Goal: Information Seeking & Learning: Learn about a topic

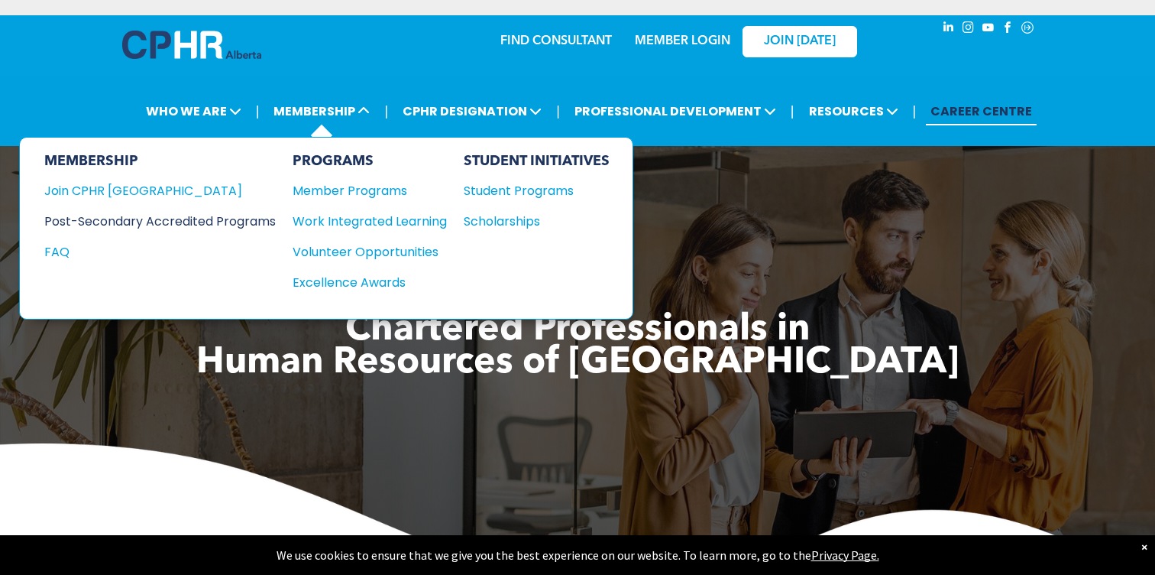
click at [192, 218] on div "Post-Secondary Accredited Programs" at bounding box center [148, 221] width 209 height 19
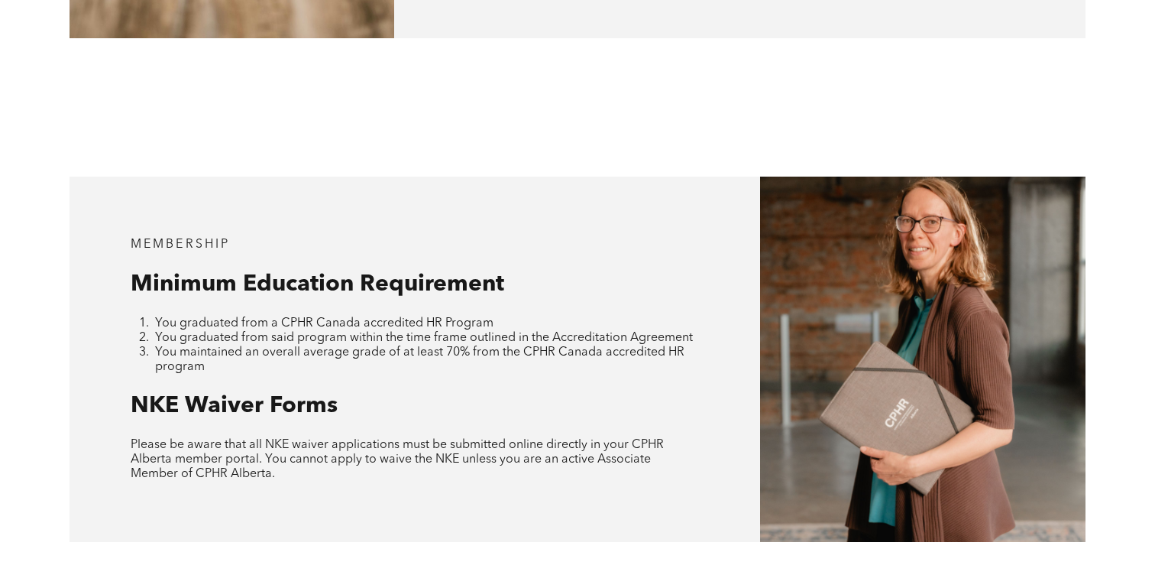
scroll to position [1371, 0]
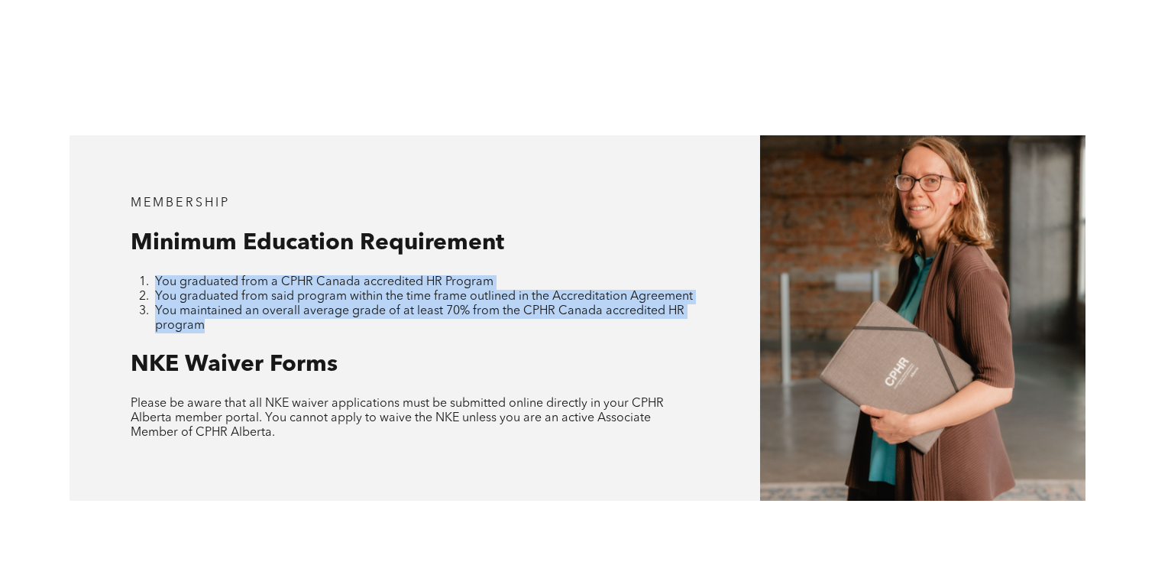
drag, startPoint x: 153, startPoint y: 247, endPoint x: 239, endPoint y: 294, distance: 98.5
click at [239, 294] on ol "You graduated from a CPHR Canada accredited HR Program You graduated from said …" at bounding box center [415, 304] width 569 height 58
click at [238, 304] on li "You maintained an overall average grade of at least 70% from the CPHR Canada ac…" at bounding box center [427, 318] width 545 height 29
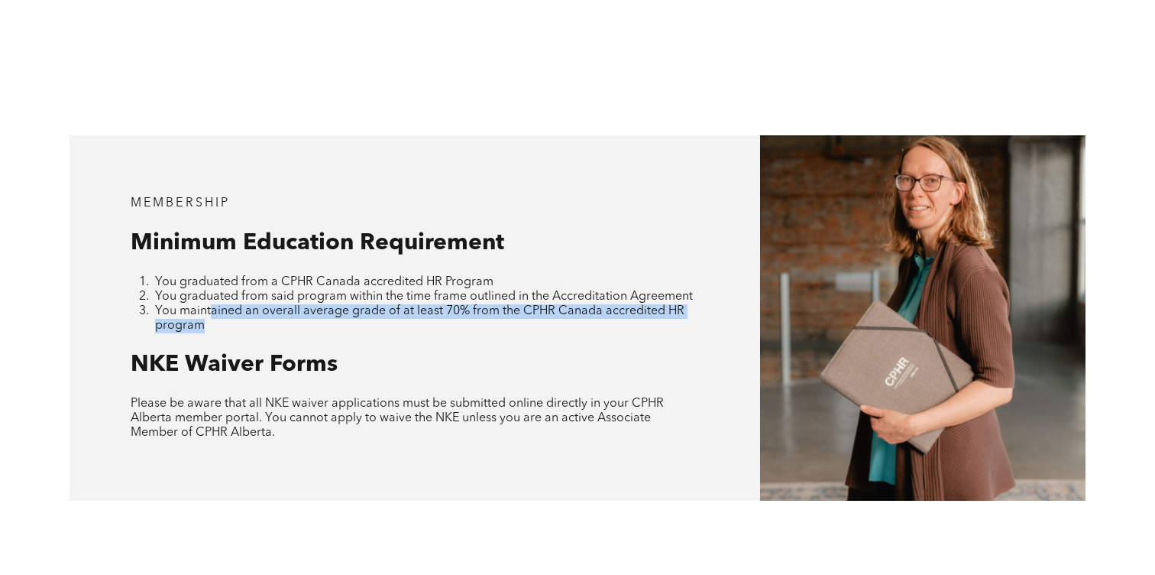
drag, startPoint x: 208, startPoint y: 274, endPoint x: 212, endPoint y: 297, distance: 23.4
click at [212, 304] on li "You maintained an overall average grade of at least 70% from the CPHR Canada ac…" at bounding box center [427, 318] width 545 height 29
click at [217, 304] on li "You maintained an overall average grade of at least 70% from the CPHR Canada ac…" at bounding box center [427, 318] width 545 height 29
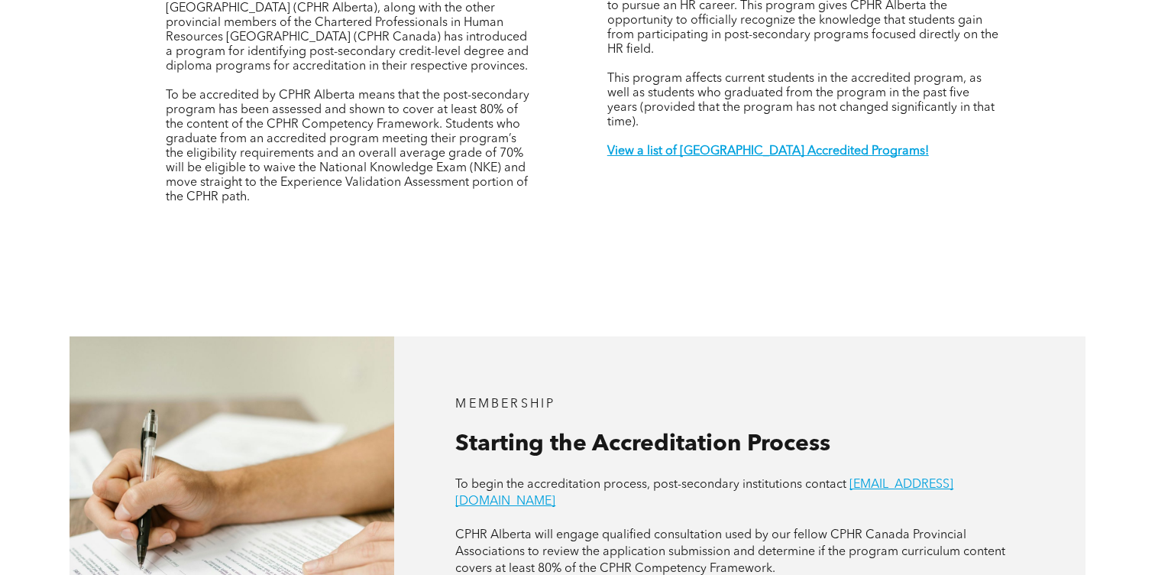
scroll to position [590, 0]
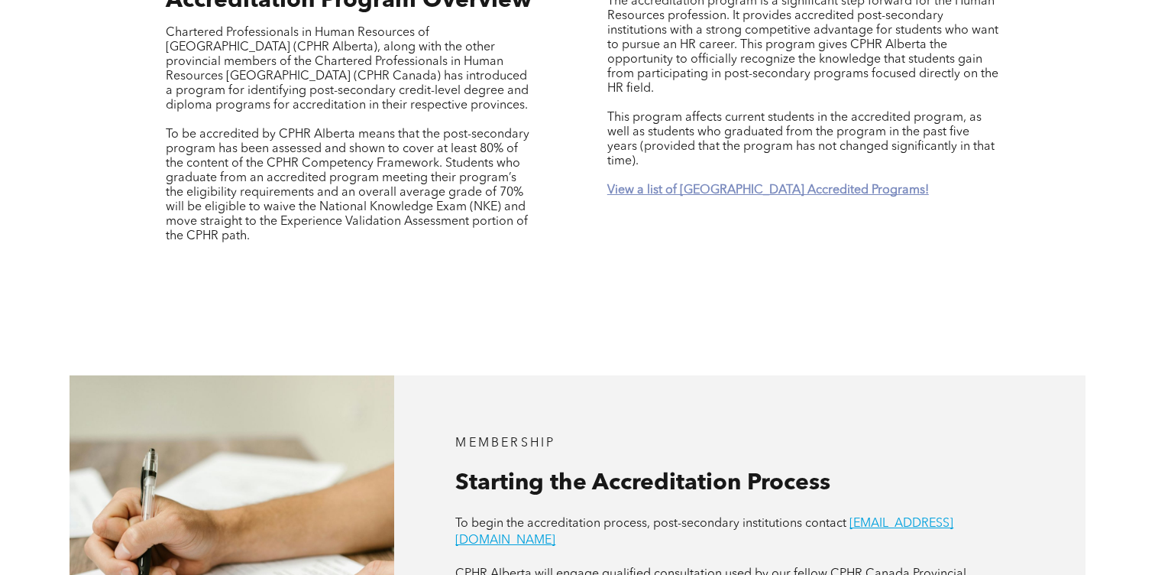
click at [638, 184] on strong "View a list of Alberta Accredited Programs!" at bounding box center [768, 190] width 322 height 12
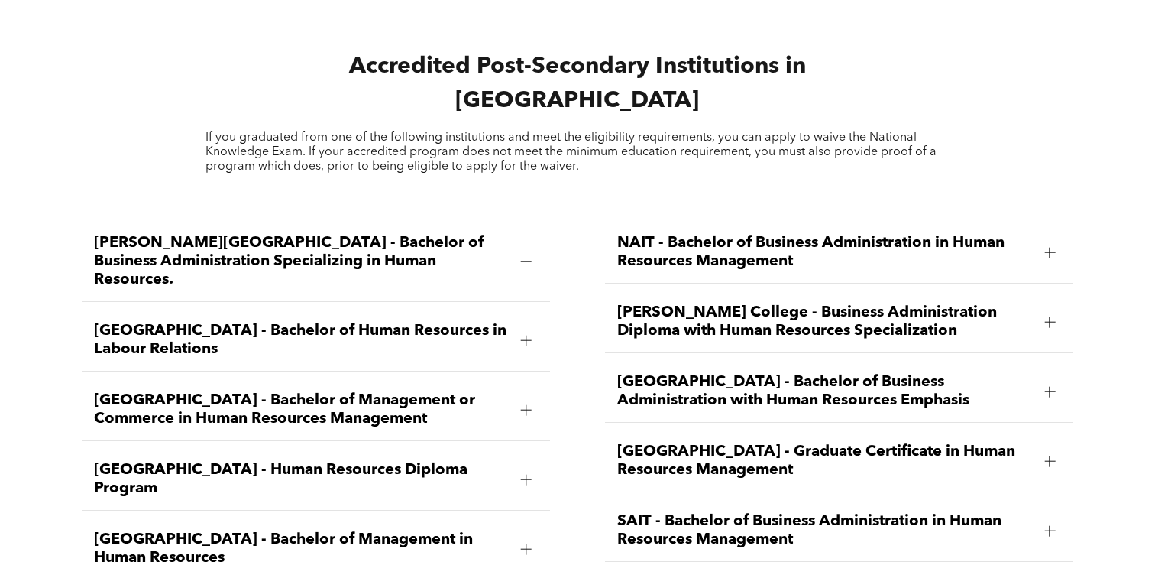
scroll to position [2014, 0]
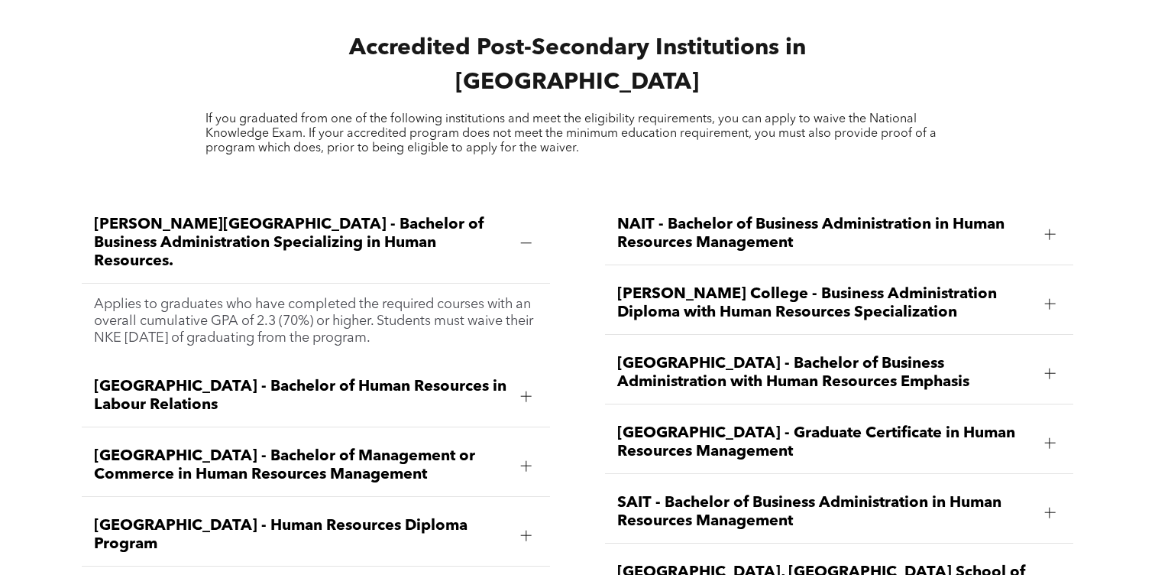
click at [515, 232] on div at bounding box center [526, 243] width 23 height 23
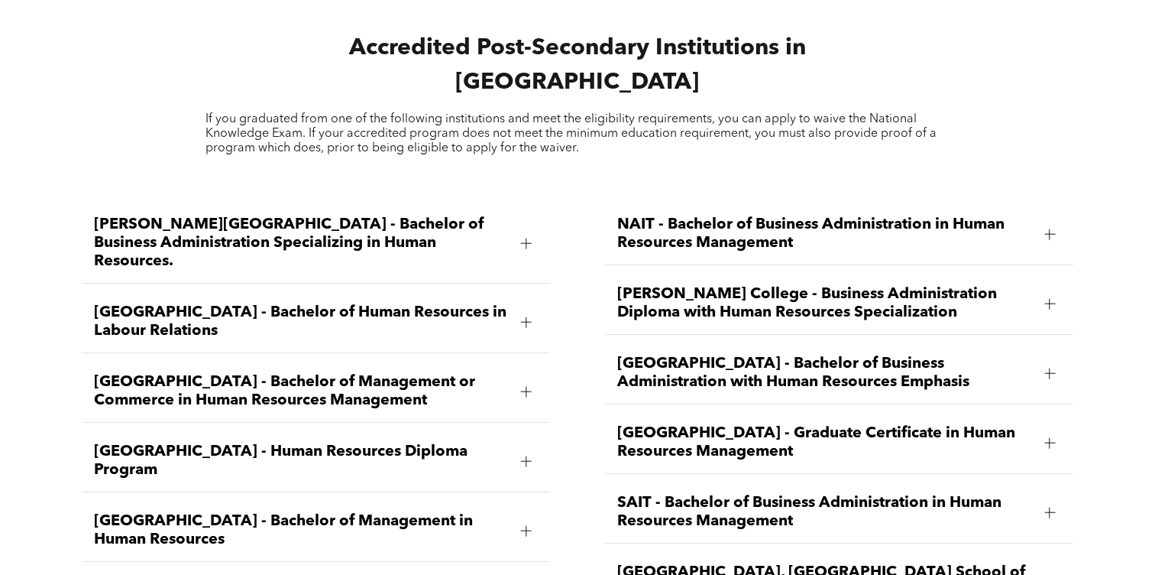
click at [886, 215] on span "NAIT - Bachelor of Business Administration in Human Resources Management" at bounding box center [824, 233] width 415 height 37
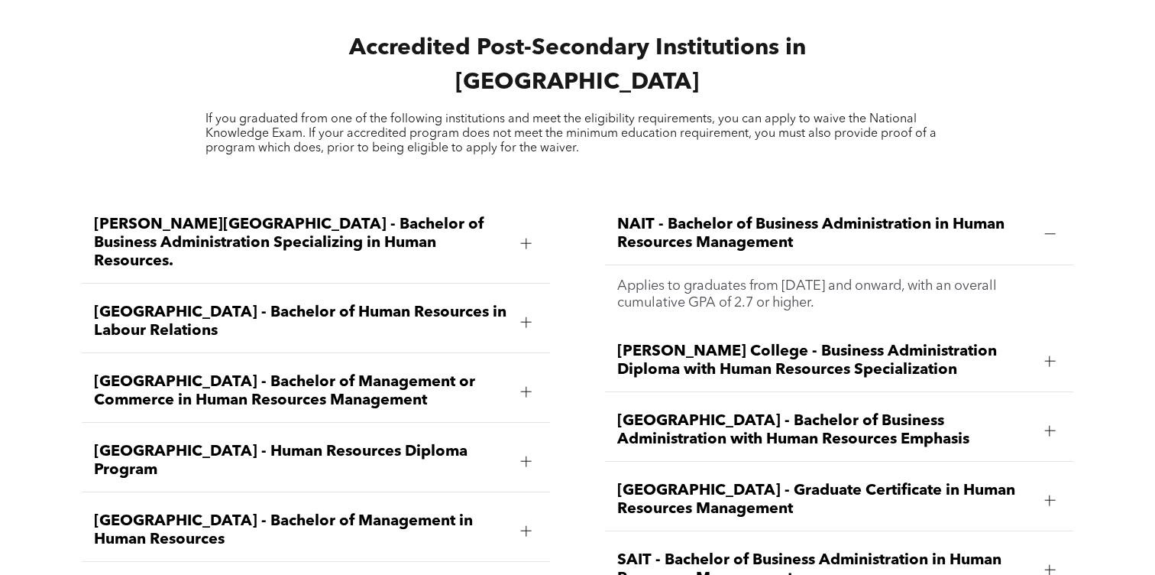
click at [886, 215] on span "NAIT - Bachelor of Business Administration in Human Resources Management" at bounding box center [824, 233] width 415 height 37
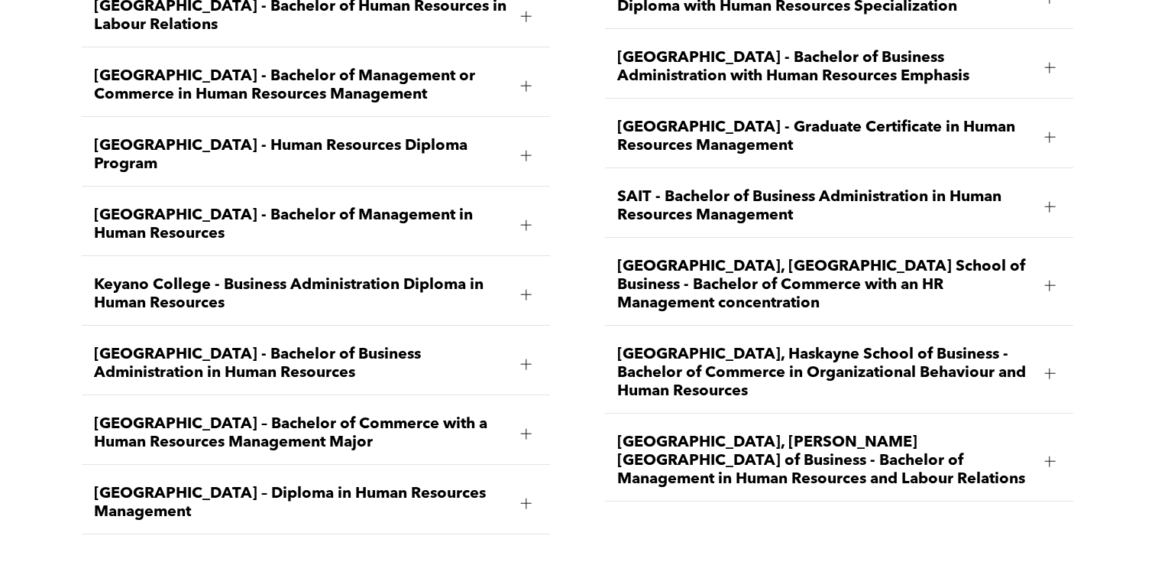
scroll to position [2322, 0]
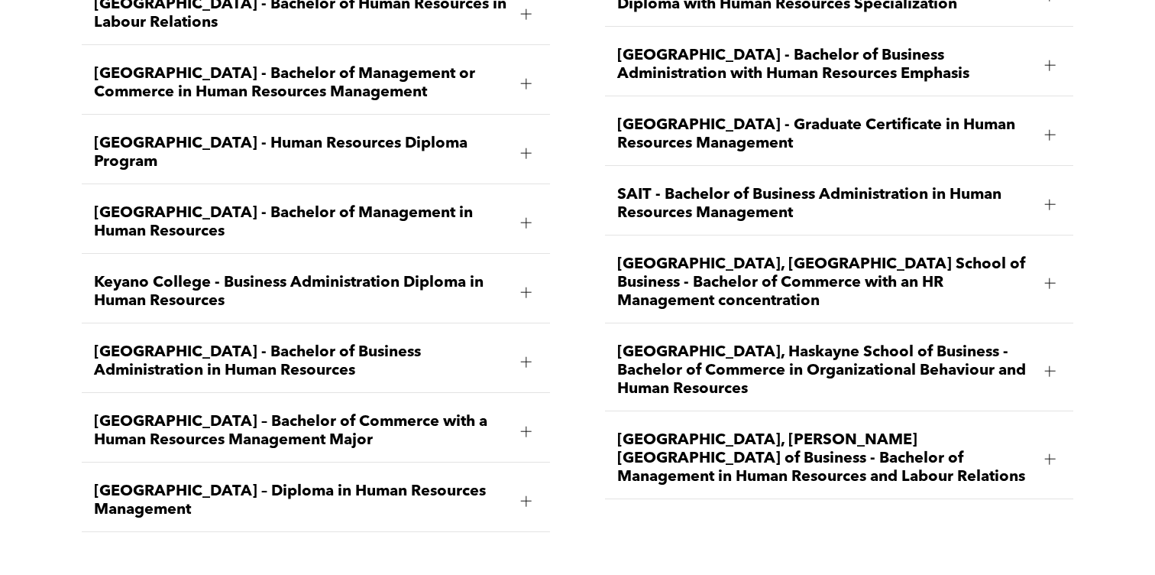
click at [438, 482] on span "MacEwan University – Diploma in Human Resources Management" at bounding box center [301, 500] width 415 height 37
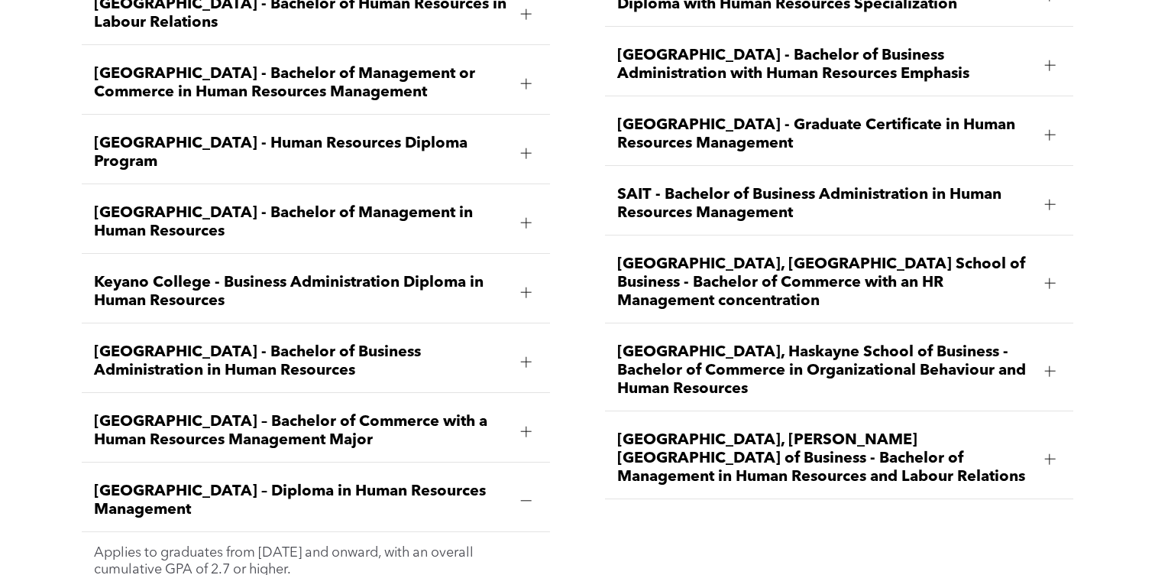
click at [440, 482] on span "MacEwan University – Diploma in Human Resources Management" at bounding box center [301, 500] width 415 height 37
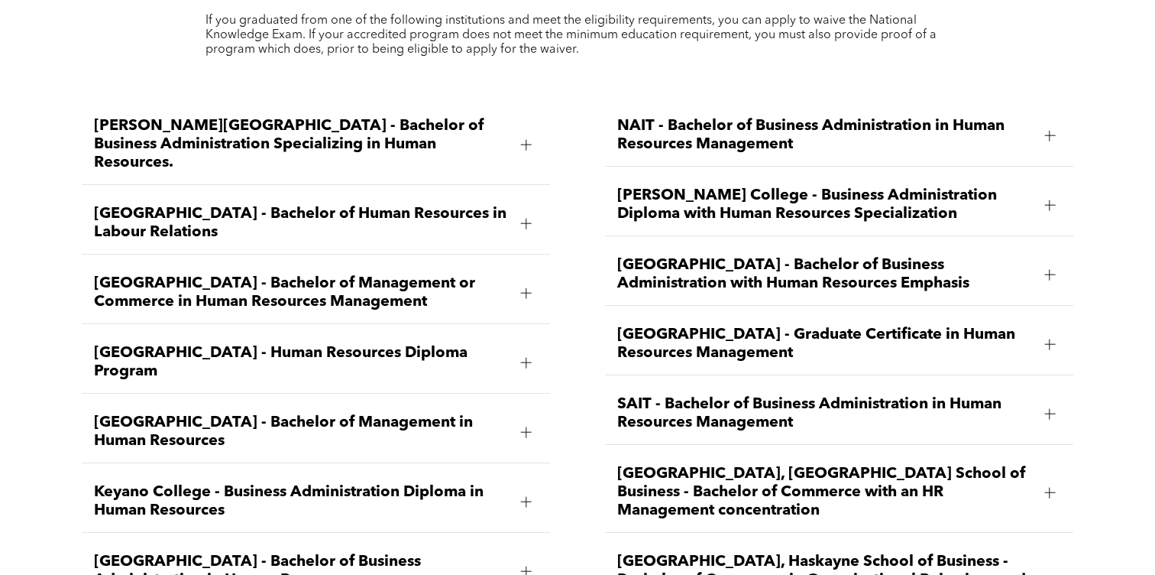
scroll to position [2112, 0]
click at [717, 118] on span "NAIT - Bachelor of Business Administration in Human Resources Management" at bounding box center [824, 136] width 415 height 37
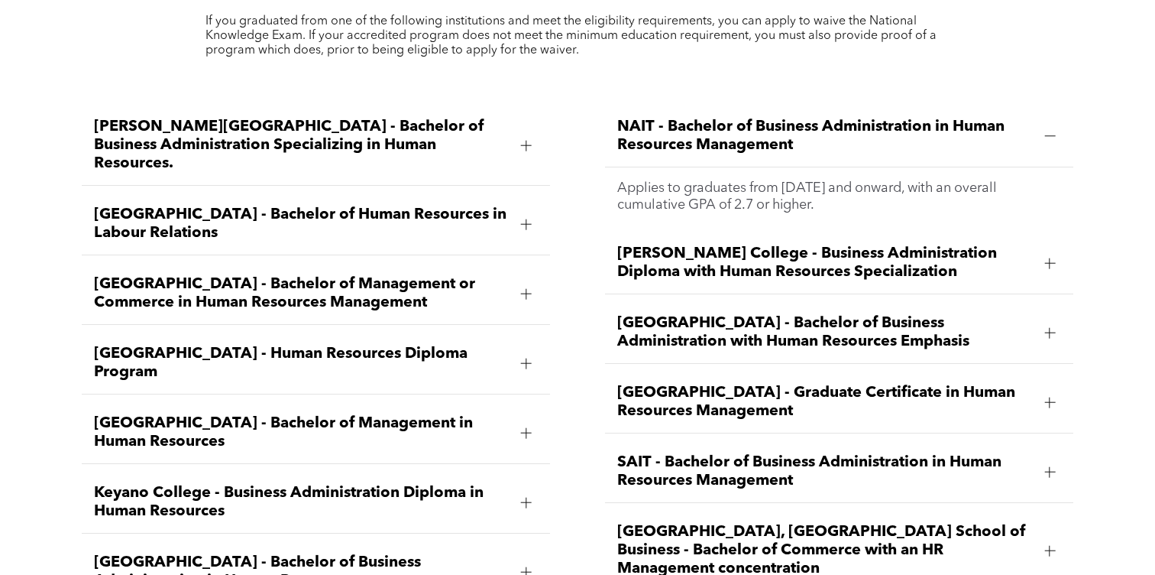
click at [717, 118] on span "NAIT - Bachelor of Business Administration in Human Resources Management" at bounding box center [824, 136] width 415 height 37
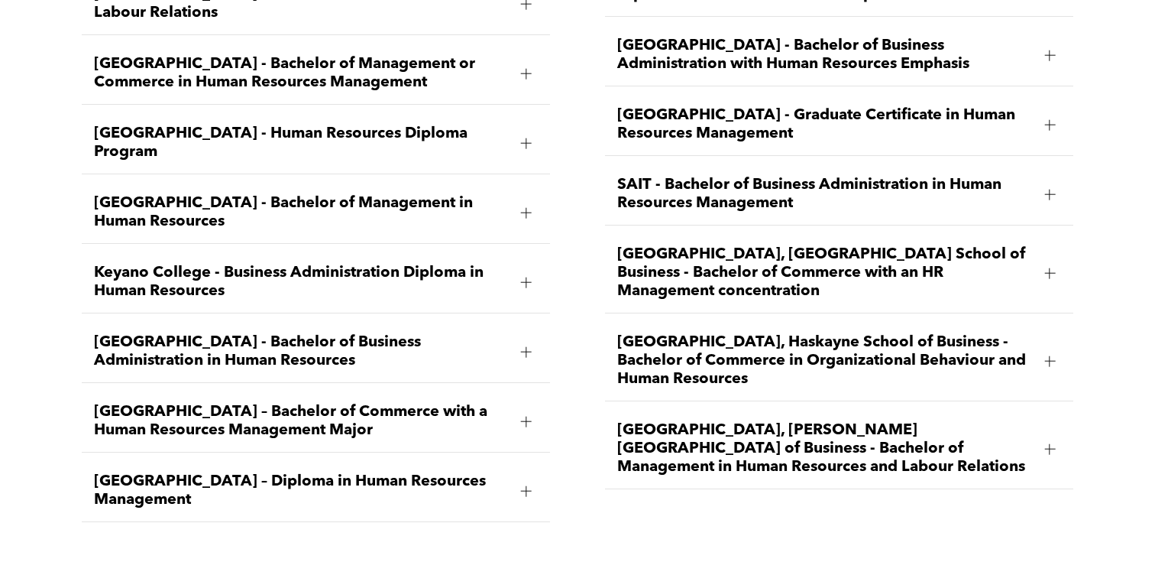
scroll to position [2337, 0]
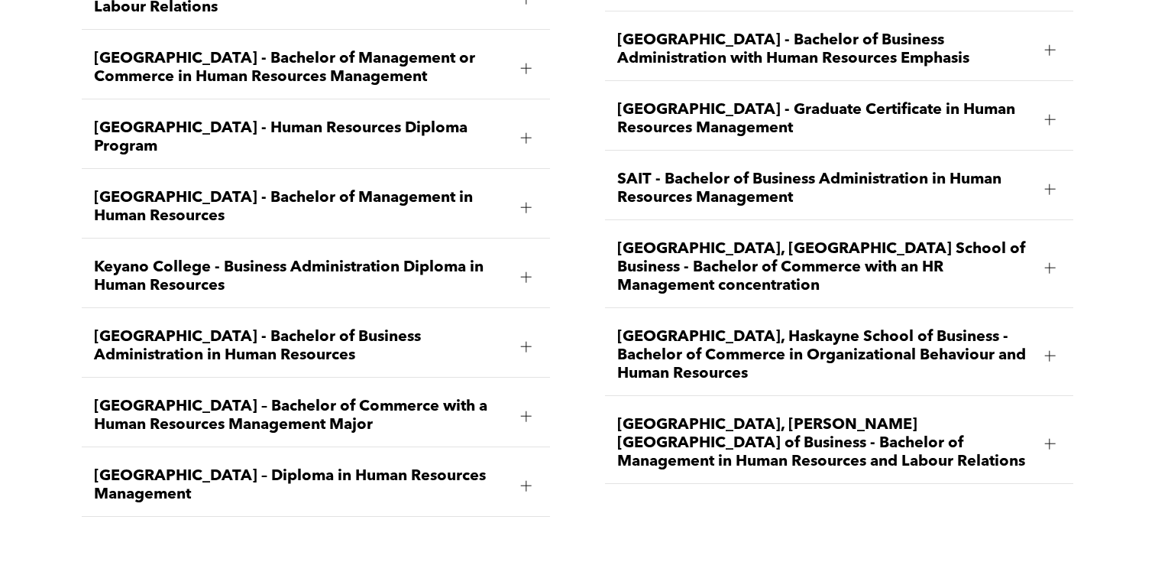
click at [776, 170] on span "SAIT - Bachelor of Business Administration in Human Resources Management" at bounding box center [824, 188] width 415 height 37
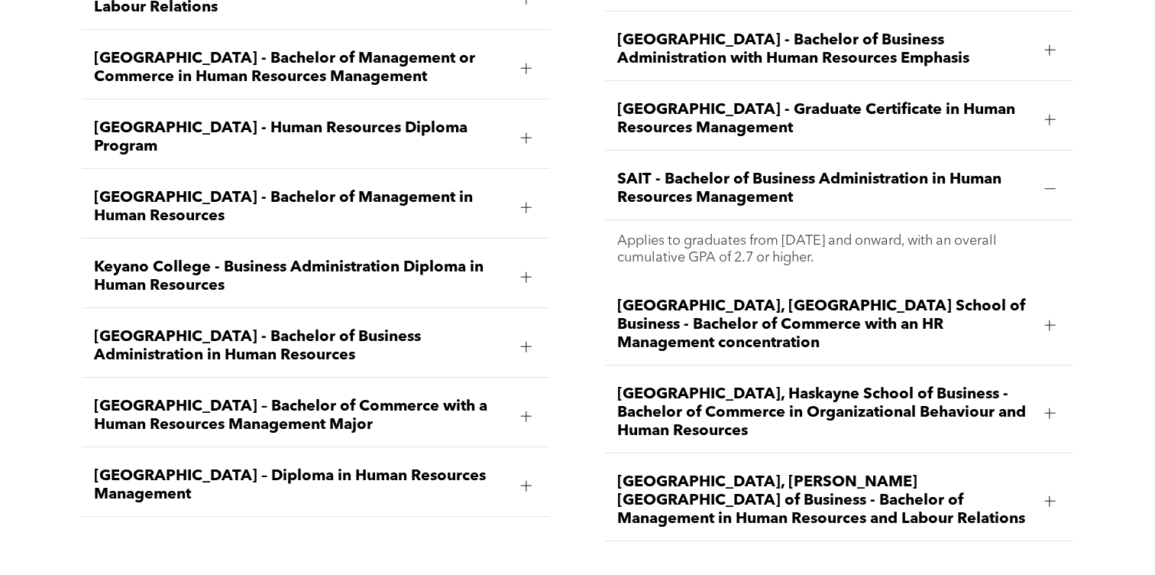
click at [776, 170] on span "SAIT - Bachelor of Business Administration in Human Resources Management" at bounding box center [824, 188] width 415 height 37
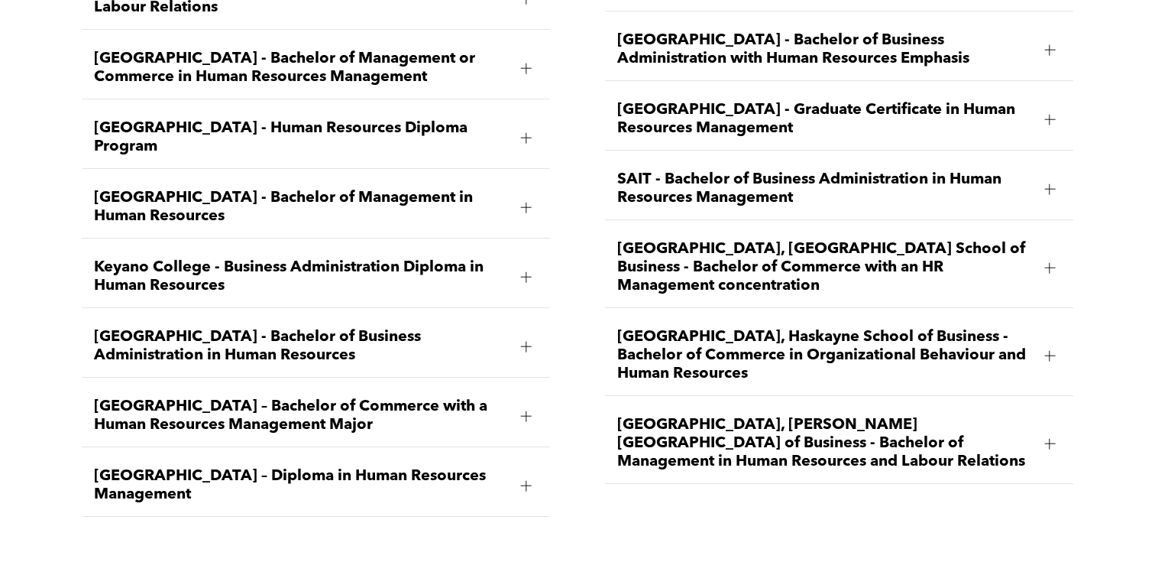
click at [790, 101] on span "Red Deer Polytechnic - Graduate Certificate in Human Resources Management" at bounding box center [824, 119] width 415 height 37
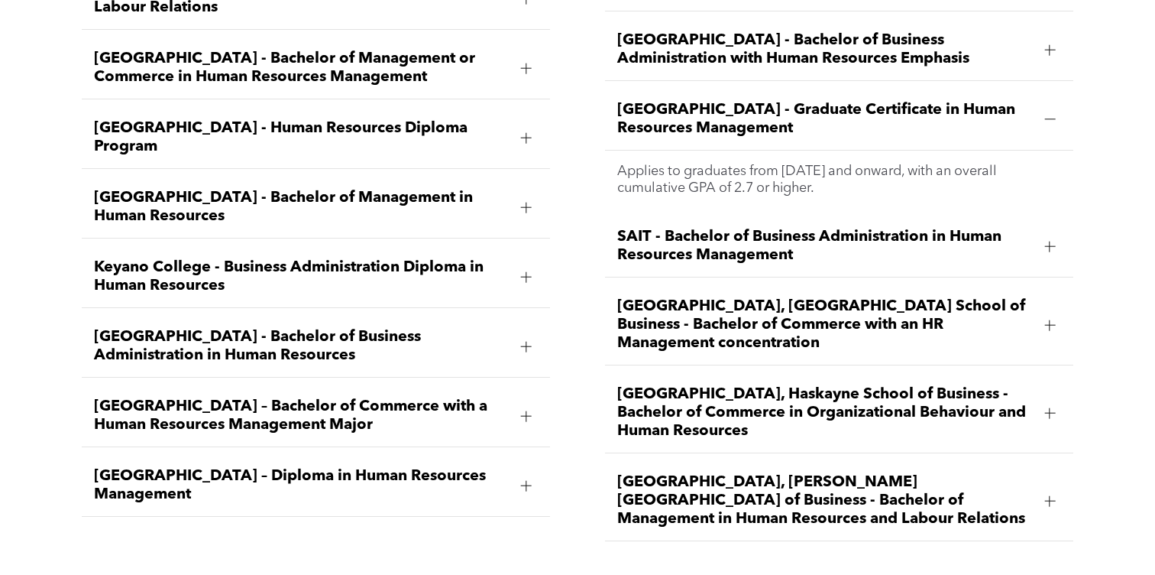
click at [790, 101] on span "Red Deer Polytechnic - Graduate Certificate in Human Resources Management" at bounding box center [824, 119] width 415 height 37
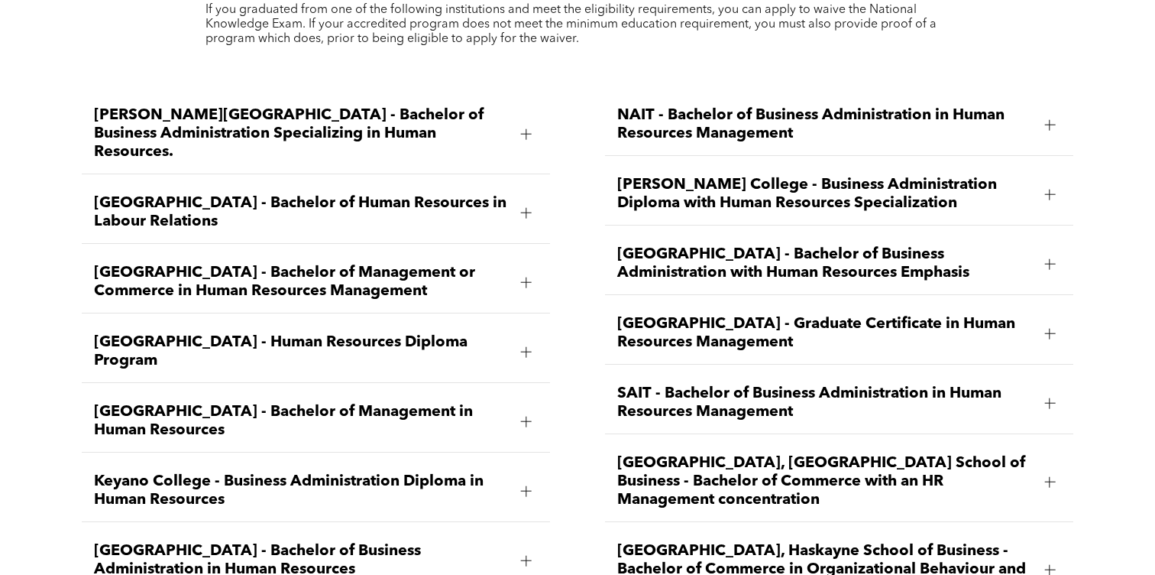
scroll to position [2119, 0]
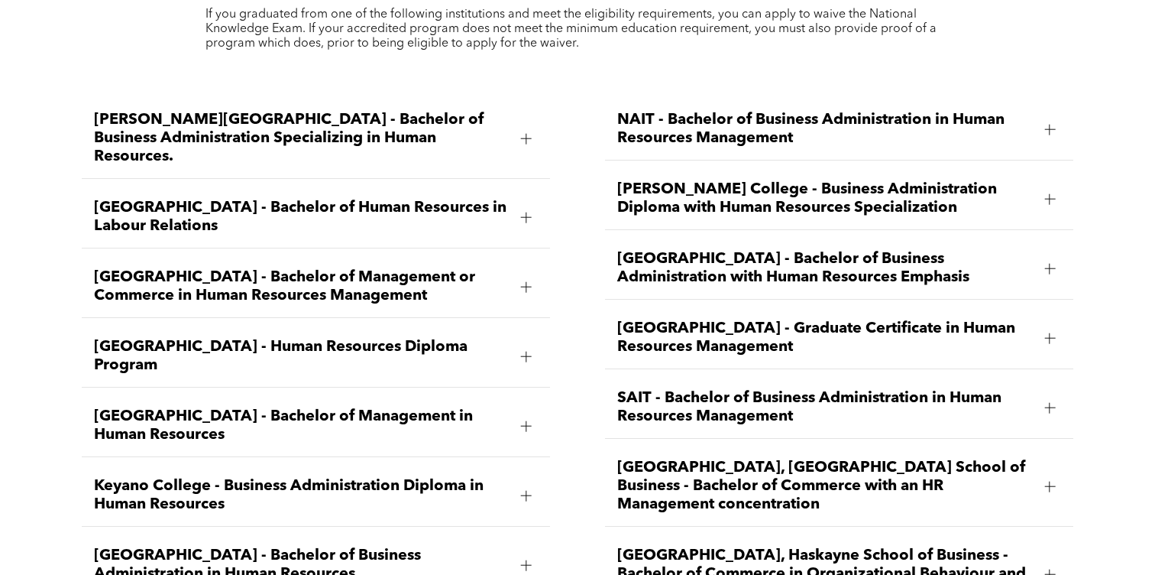
click at [740, 111] on span "NAIT - Bachelor of Business Administration in Human Resources Management" at bounding box center [824, 129] width 415 height 37
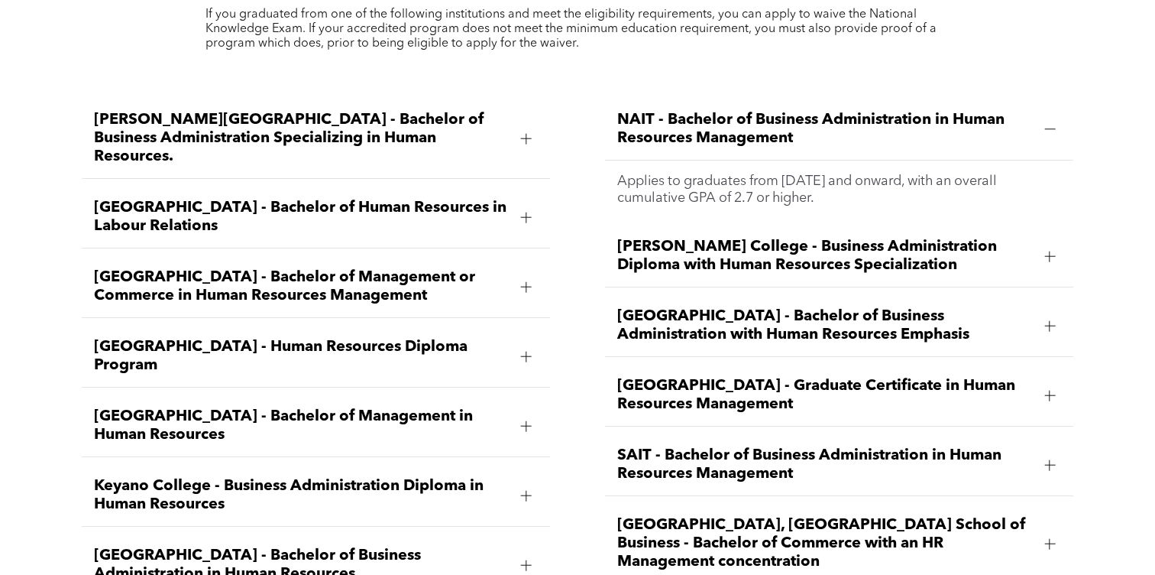
click at [740, 111] on span "NAIT - Bachelor of Business Administration in Human Resources Management" at bounding box center [824, 129] width 415 height 37
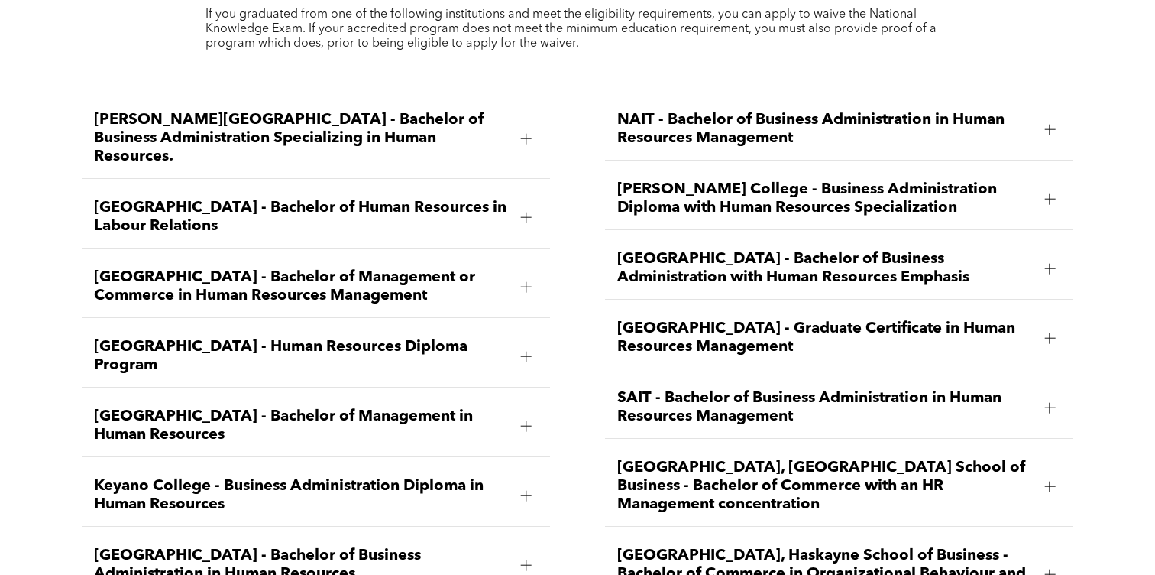
click at [739, 180] on span "Norquest College - Business Administration Diploma with Human Resources Special…" at bounding box center [824, 198] width 415 height 37
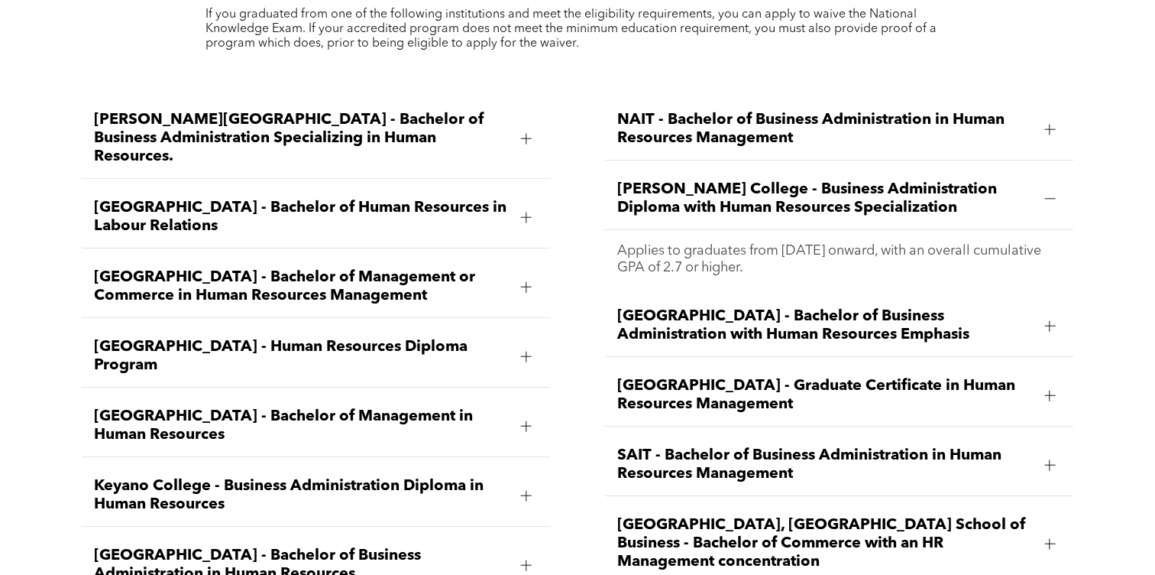
click at [740, 180] on span "Norquest College - Business Administration Diploma with Human Resources Special…" at bounding box center [824, 198] width 415 height 37
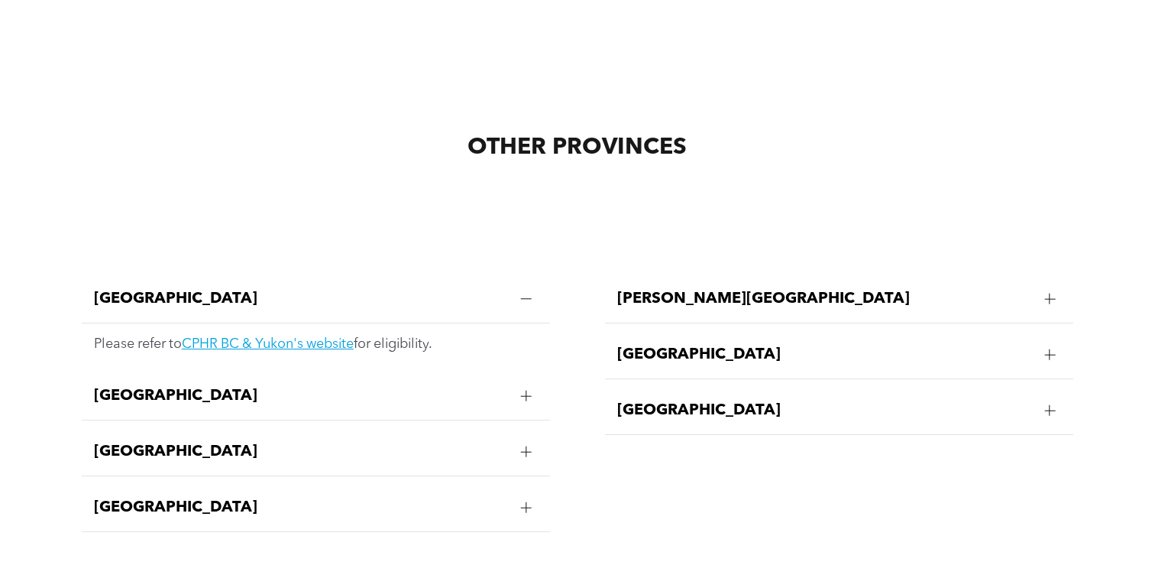
scroll to position [2915, 0]
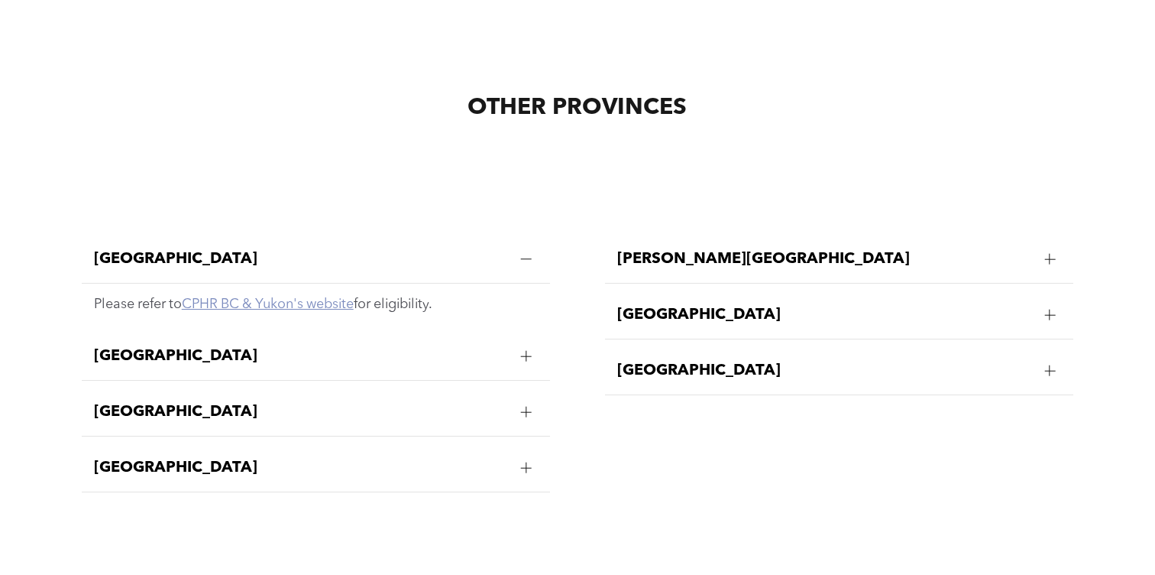
click at [260, 297] on link "CPHR BC & Yukon's website" at bounding box center [268, 304] width 172 height 14
